Goal: Task Accomplishment & Management: Manage account settings

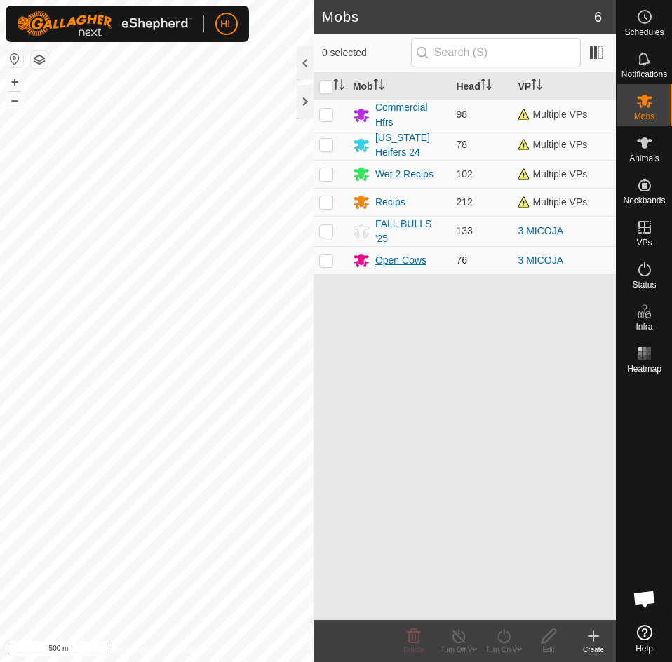
click at [384, 263] on div "Open Cows" at bounding box center [400, 260] width 51 height 15
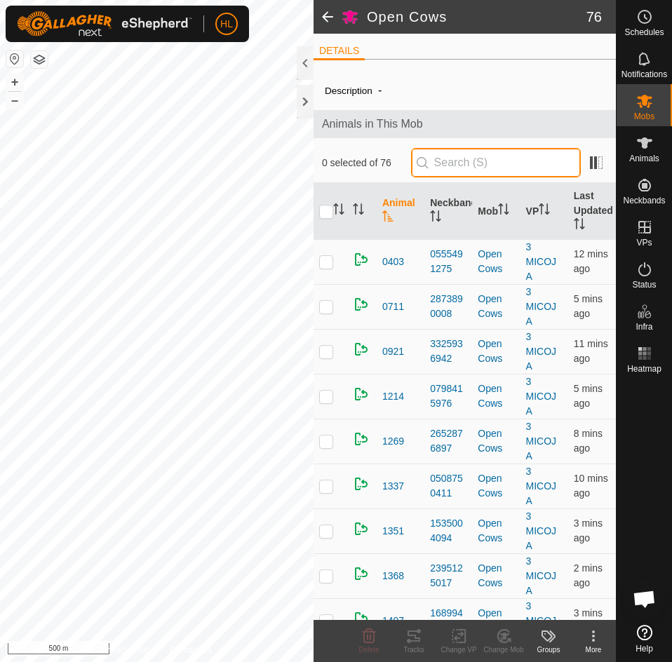
click at [462, 154] on input "text" at bounding box center [496, 162] width 170 height 29
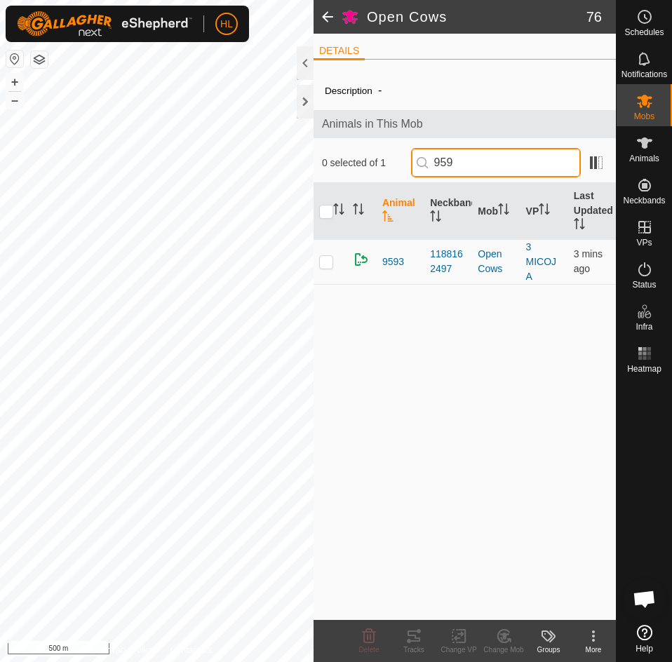
type input "959"
drag, startPoint x: 484, startPoint y: 165, endPoint x: 411, endPoint y: 156, distance: 73.5
click at [411, 156] on div "0 selected of 1 959" at bounding box center [465, 162] width 286 height 29
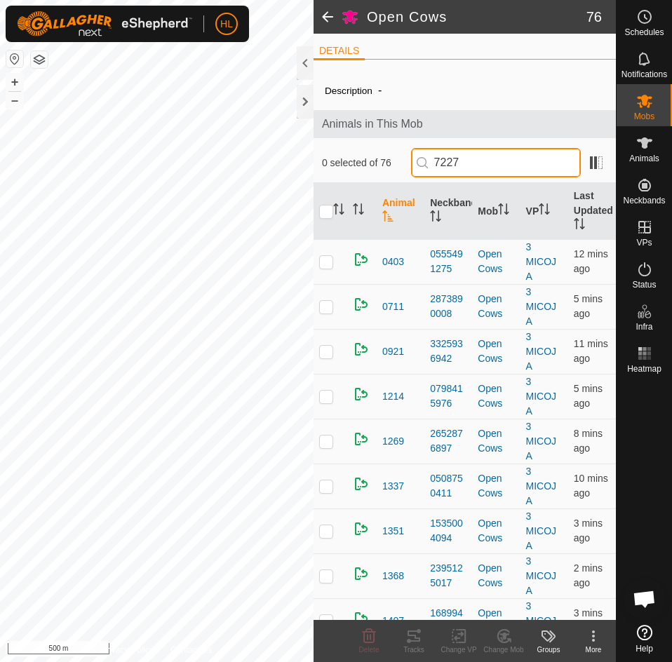
type input "7227"
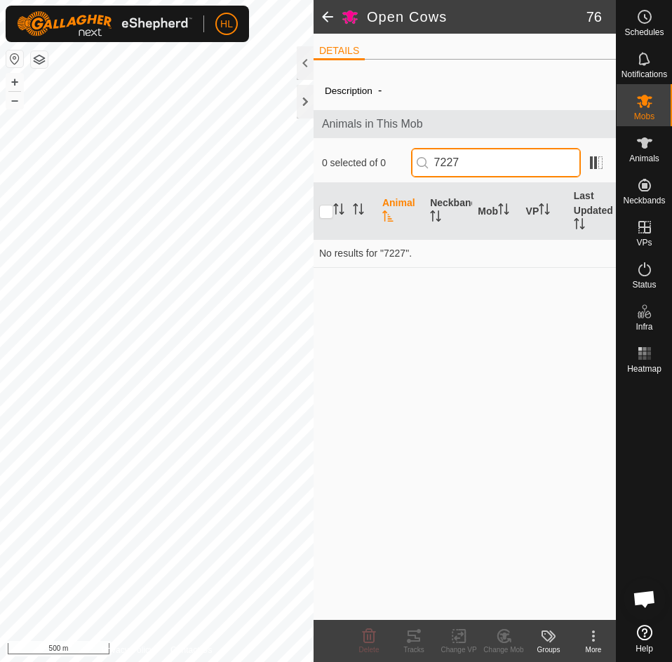
drag, startPoint x: 441, startPoint y: 162, endPoint x: 406, endPoint y: 164, distance: 34.4
click at [406, 164] on div "0 selected of 0 7227" at bounding box center [465, 162] width 286 height 29
type input "1"
type input "3729"
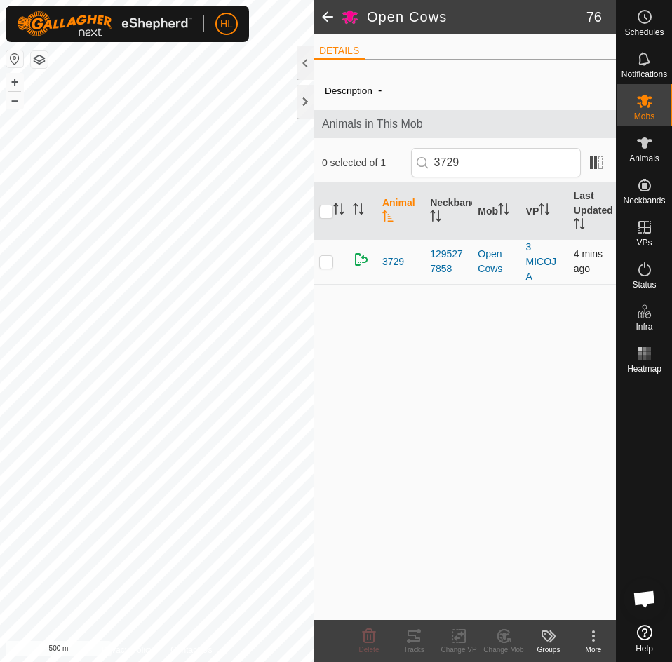
click at [328, 258] on p-checkbox at bounding box center [326, 261] width 14 height 11
checkbox input "true"
click at [329, 264] on p-checkbox at bounding box center [326, 261] width 14 height 11
checkbox input "false"
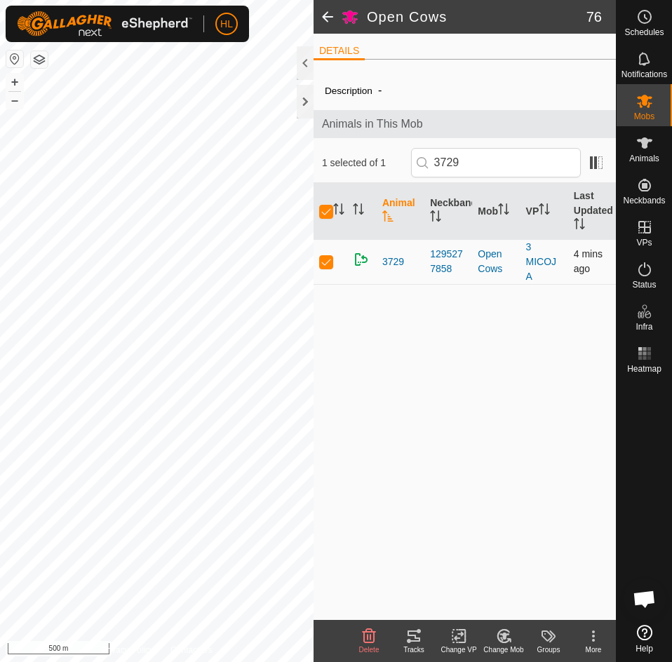
checkbox input "false"
click at [331, 24] on span at bounding box center [328, 17] width 28 height 34
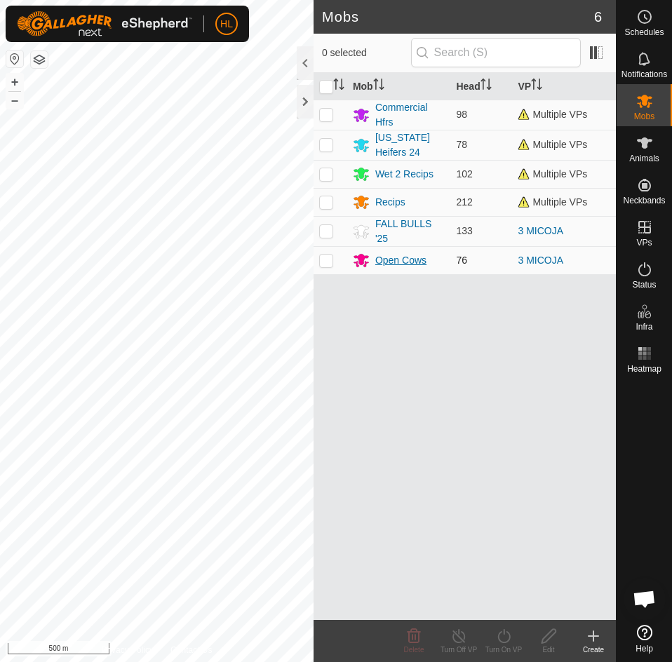
click at [400, 263] on div "Open Cows" at bounding box center [400, 260] width 51 height 15
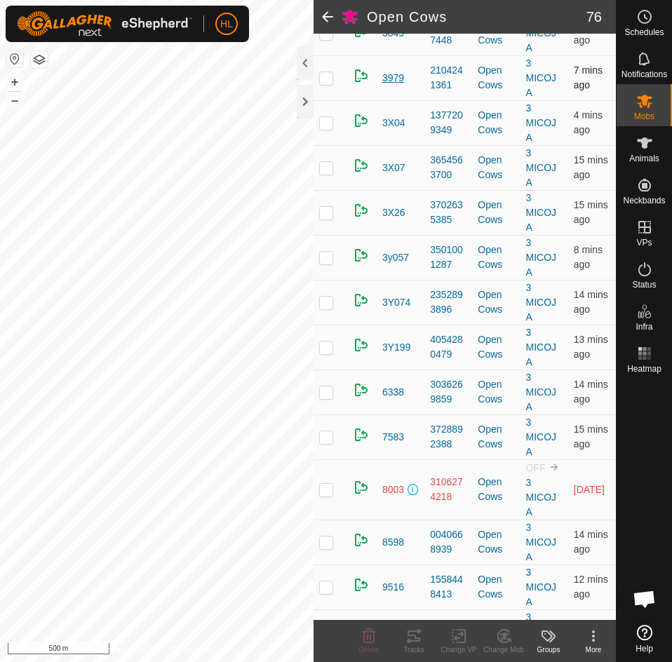
scroll to position [2807, 0]
